Goal: Task Accomplishment & Management: Manage account settings

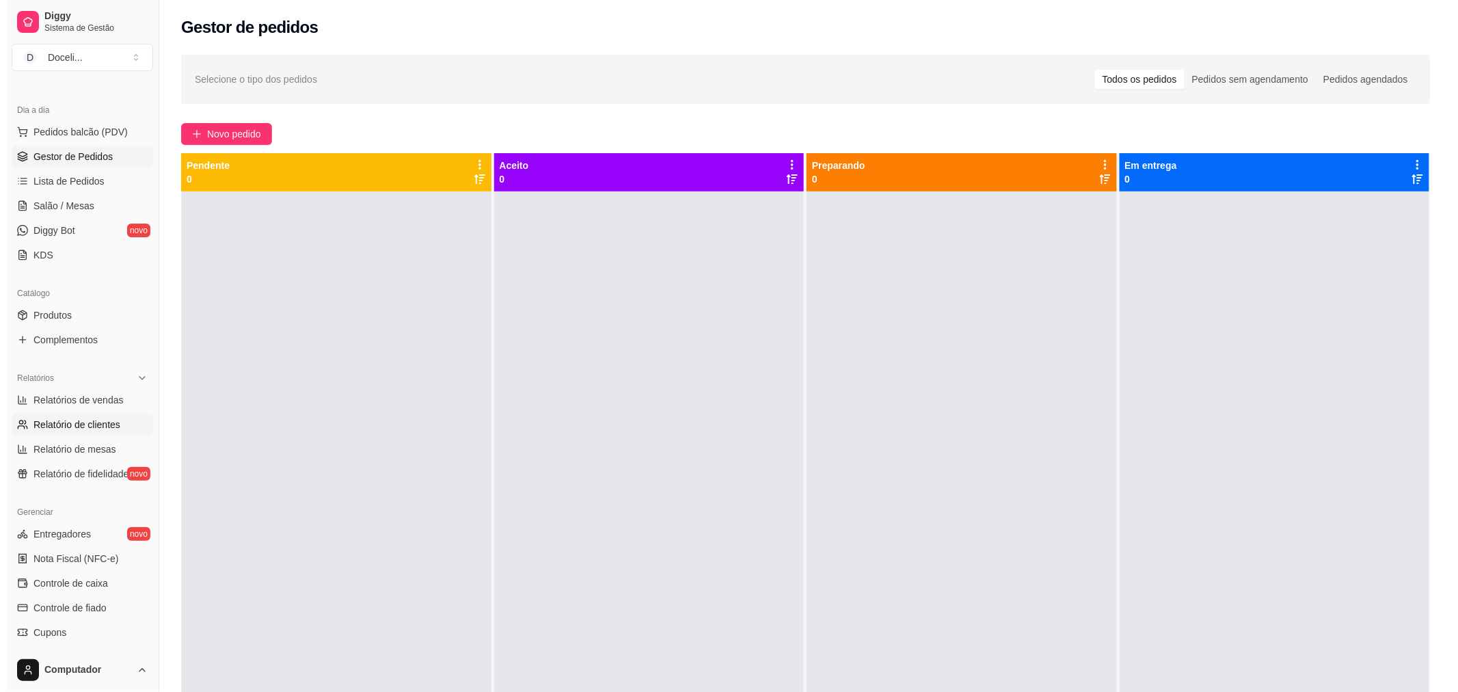
scroll to position [152, 0]
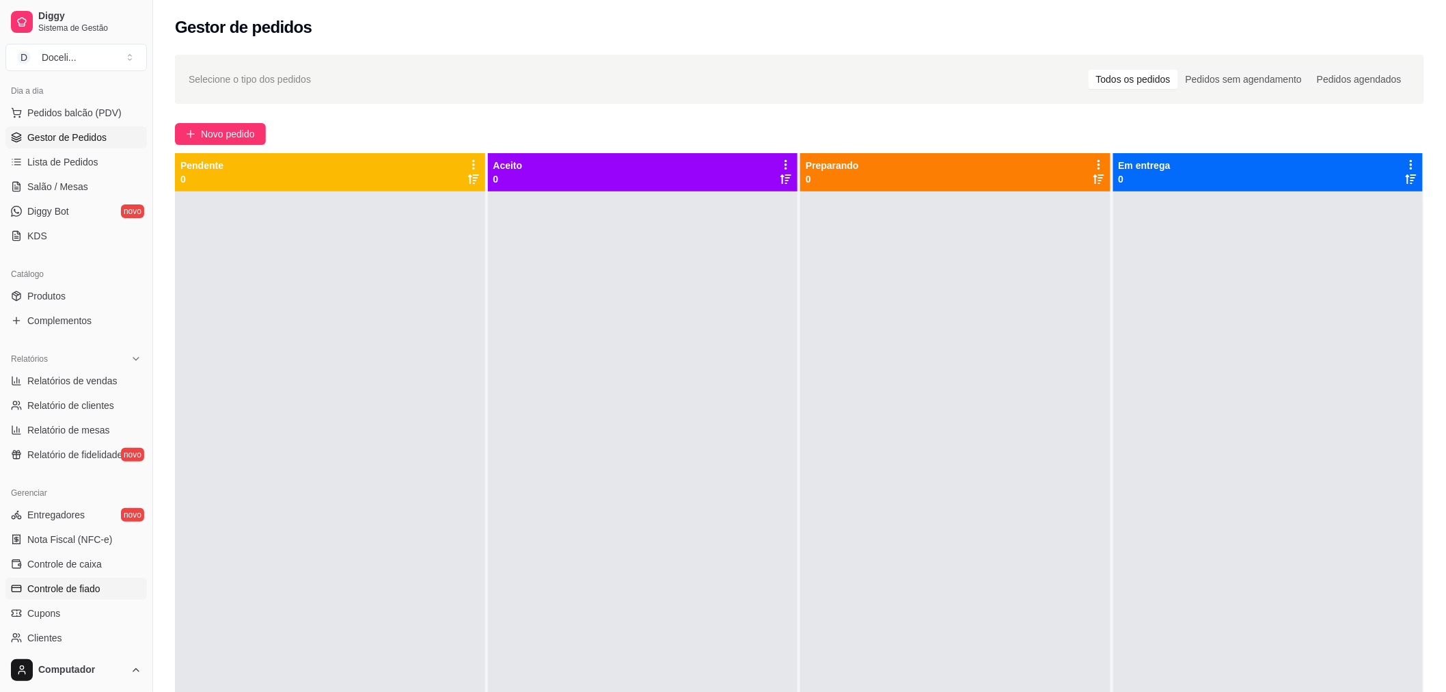
click at [78, 590] on span "Controle de fiado" at bounding box center [63, 589] width 73 height 14
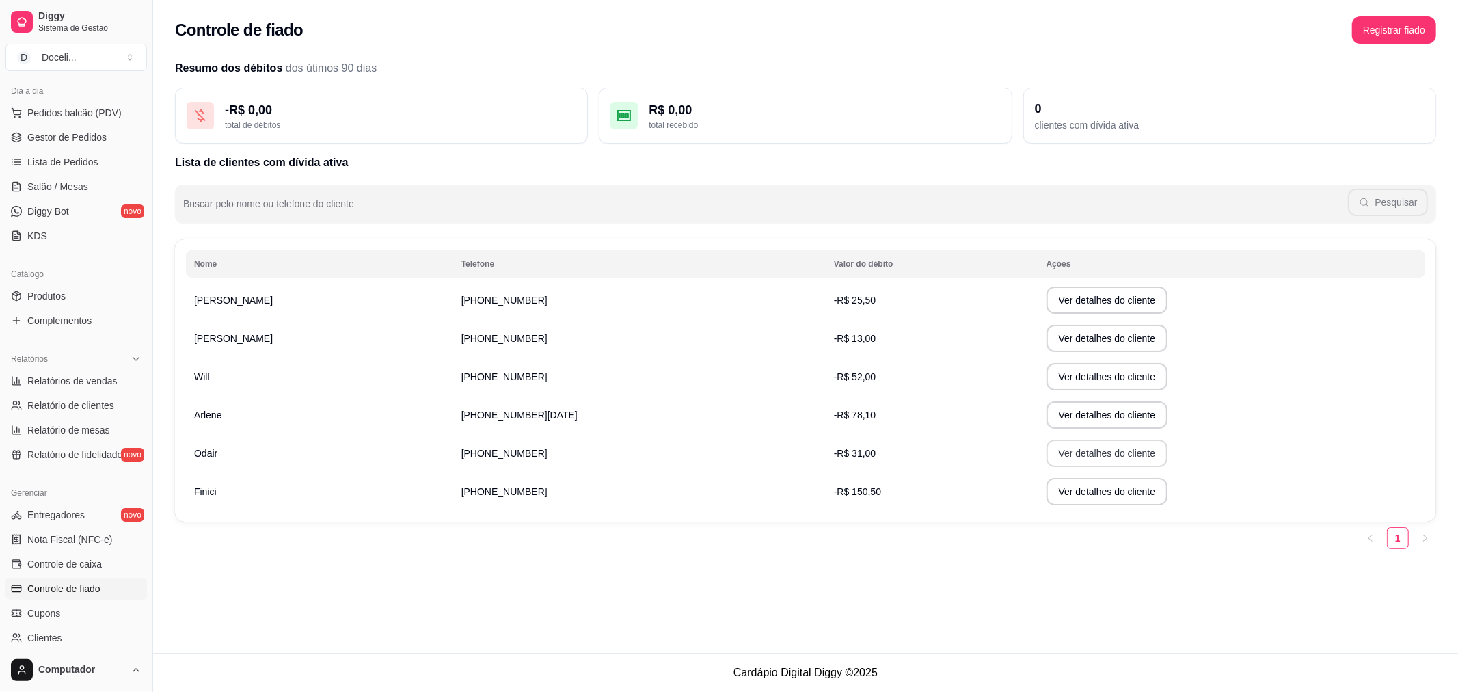
click at [1046, 457] on button "Ver detalhes do cliente" at bounding box center [1107, 452] width 122 height 27
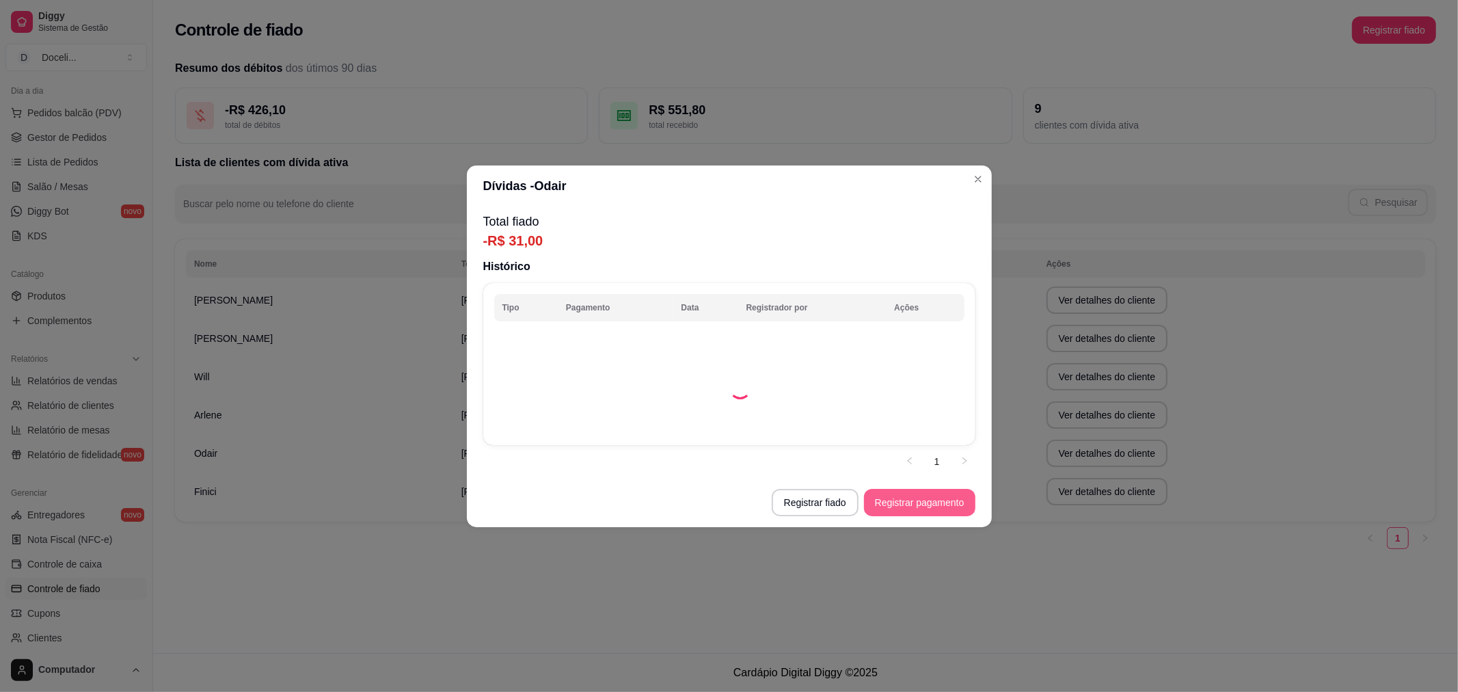
click at [925, 498] on button "Registrar pagamento" at bounding box center [919, 502] width 111 height 27
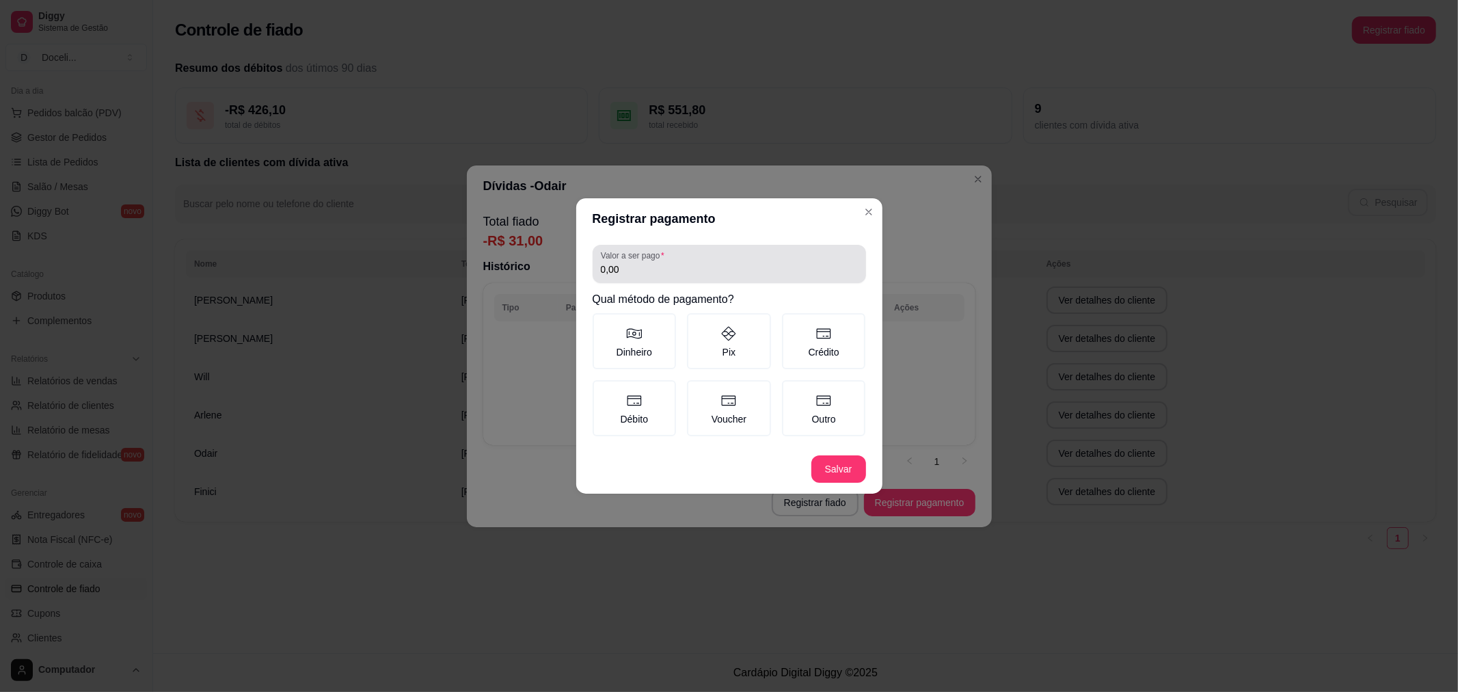
click at [652, 256] on label "Valor a ser pago" at bounding box center [635, 255] width 68 height 12
click at [652, 262] on input "0,00" at bounding box center [729, 269] width 257 height 14
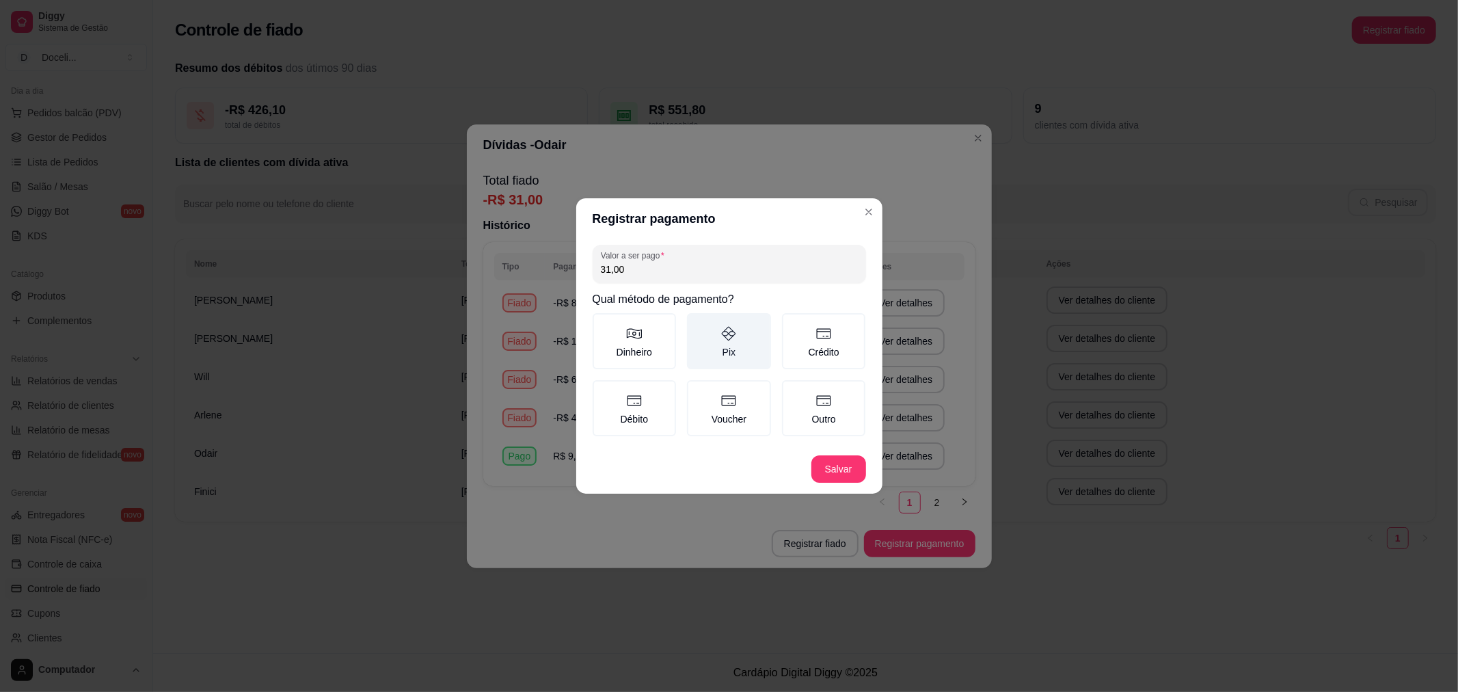
type input "31,00"
click at [729, 349] on label "Pix" at bounding box center [729, 341] width 84 height 56
click at [697, 323] on button "Pix" at bounding box center [691, 317] width 11 height 11
